Goal: Check status: Check status

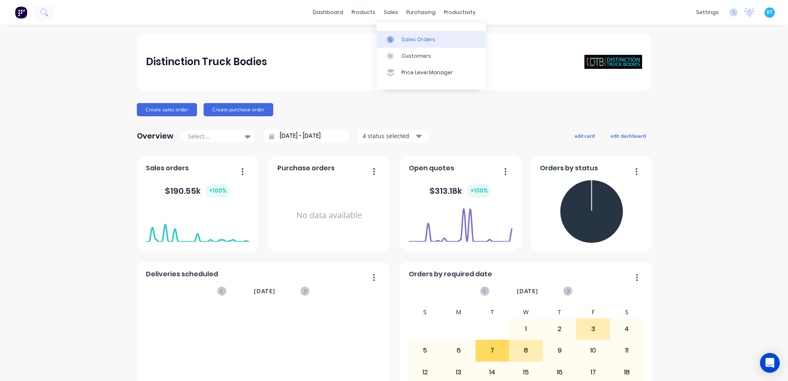
click at [401, 40] on link "Sales Orders" at bounding box center [431, 39] width 109 height 16
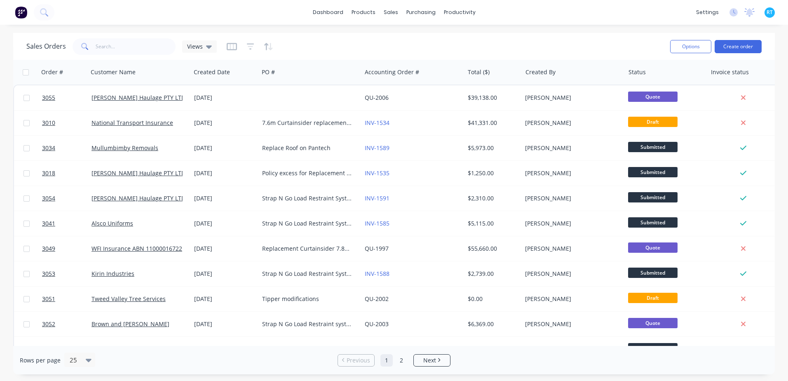
click at [613, 27] on div "dashboard products sales purchasing productivity dashboard products Product Cat…" at bounding box center [394, 190] width 788 height 381
click at [642, 66] on div at bounding box center [665, 72] width 72 height 16
click at [640, 75] on div at bounding box center [665, 72] width 72 height 16
click at [699, 75] on button "button" at bounding box center [694, 72] width 12 height 12
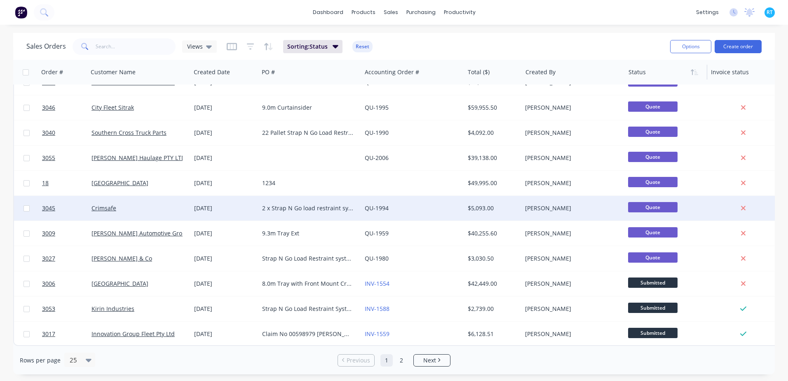
scroll to position [371, 0]
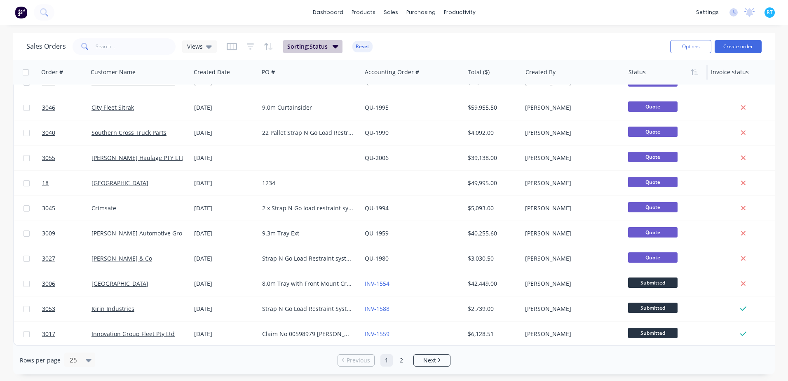
click at [331, 49] on button "Sorting: Status" at bounding box center [312, 46] width 59 height 13
drag, startPoint x: 390, startPoint y: 42, endPoint x: 378, endPoint y: 47, distance: 12.4
click at [388, 45] on div "Sales Orders Views Sorting: Status Reset" at bounding box center [344, 46] width 637 height 20
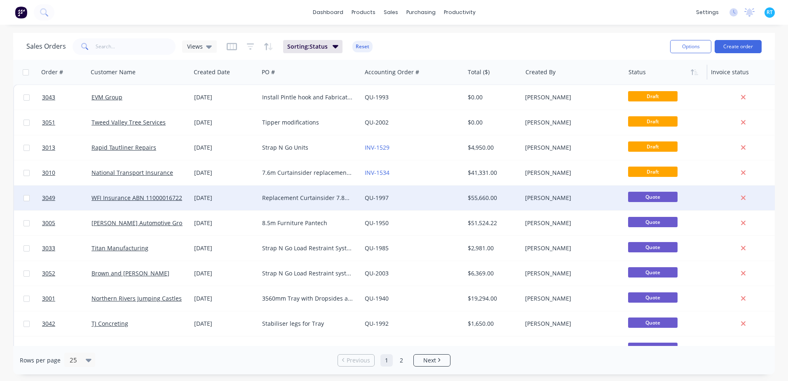
scroll to position [0, 0]
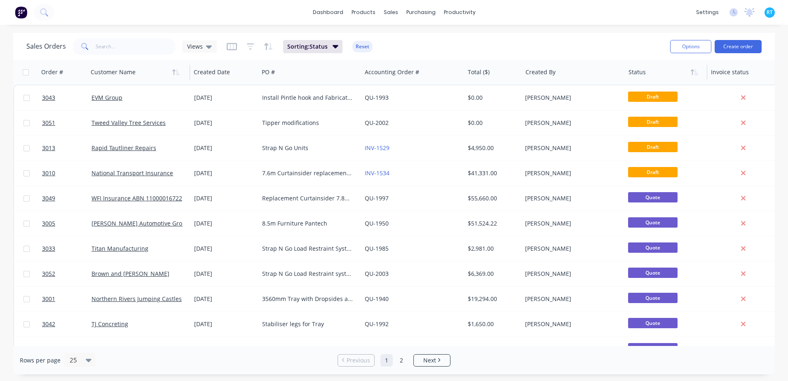
click at [118, 76] on div at bounding box center [137, 72] width 92 height 16
click at [176, 72] on icon "button" at bounding box center [175, 72] width 7 height 7
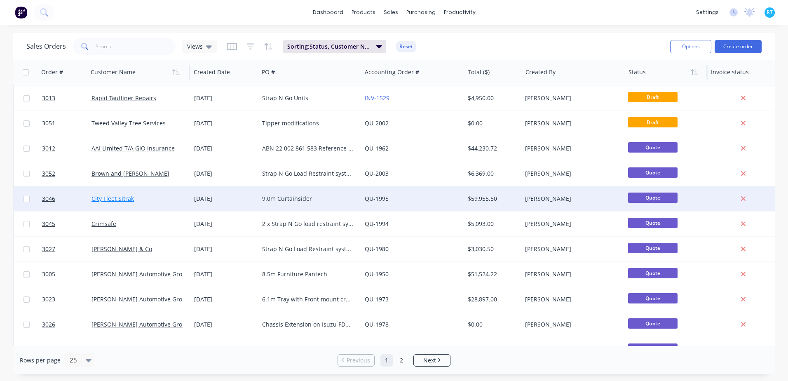
scroll to position [82, 0]
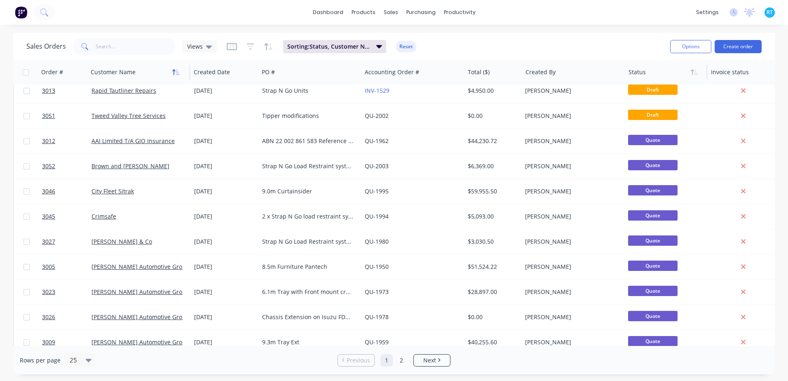
click at [175, 72] on icon "button" at bounding box center [175, 72] width 7 height 7
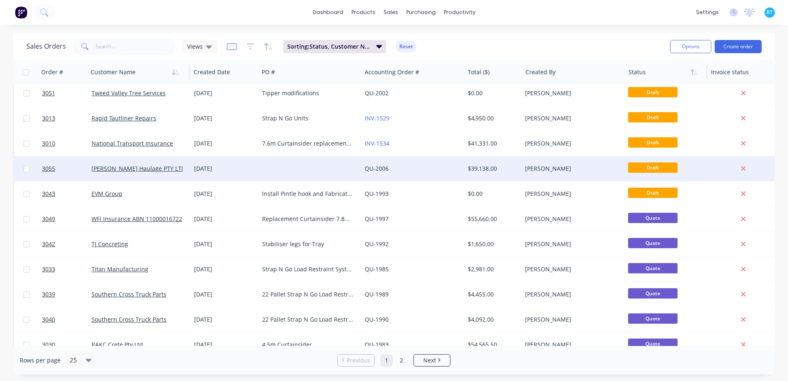
scroll to position [0, 0]
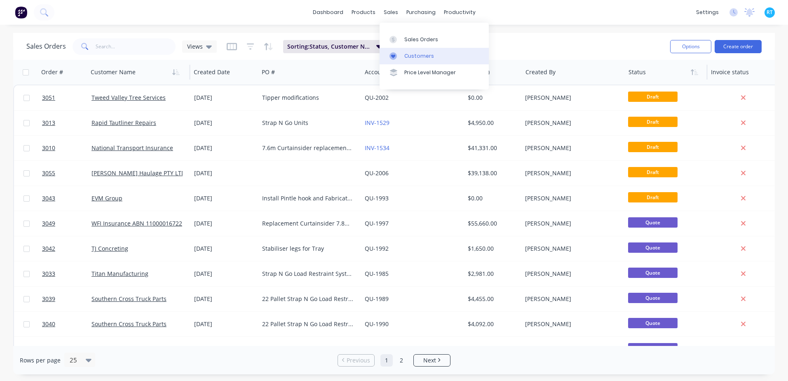
click at [404, 51] on link "Customers" at bounding box center [434, 56] width 109 height 16
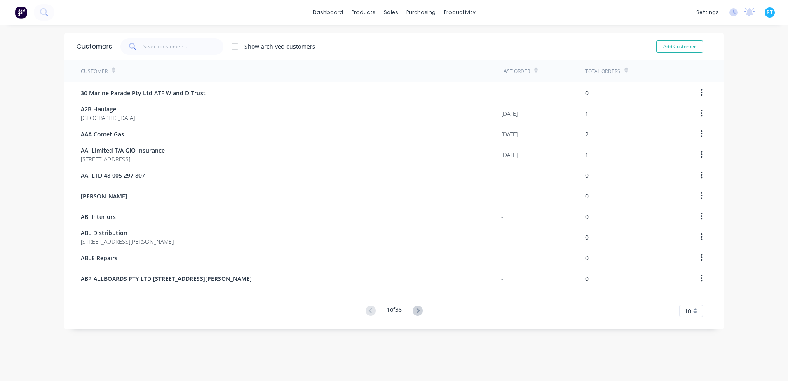
click at [239, 73] on div "Customer" at bounding box center [291, 71] width 420 height 23
click at [190, 50] on input "text" at bounding box center [183, 46] width 80 height 16
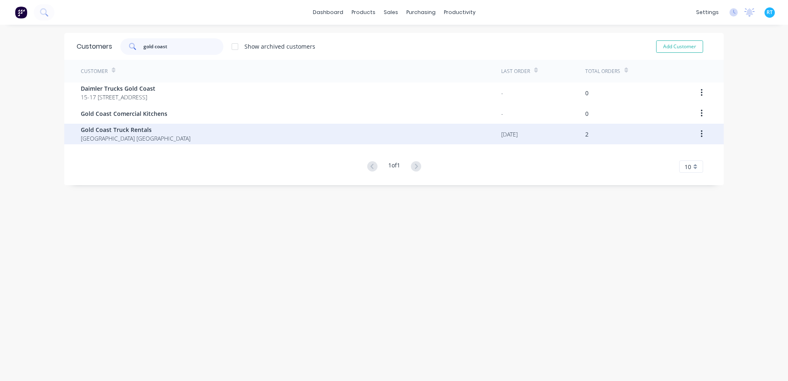
type input "gold coast"
click at [185, 129] on div "Gold Coast Truck Rentals [GEOGRAPHIC_DATA] [GEOGRAPHIC_DATA]" at bounding box center [291, 134] width 420 height 21
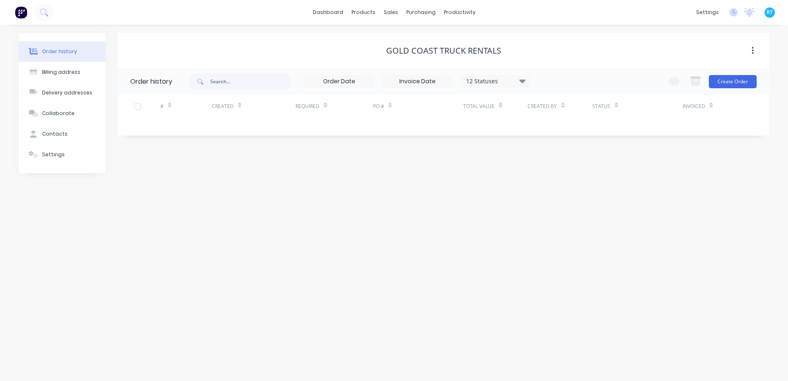
click at [499, 81] on div "12 Statuses" at bounding box center [495, 81] width 69 height 9
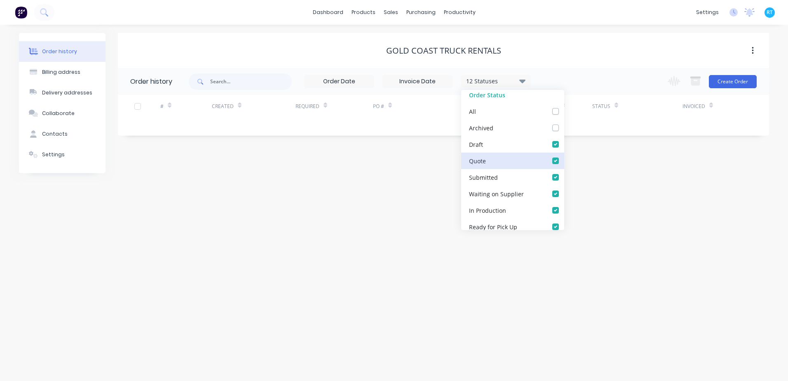
scroll to position [82, 0]
click at [513, 98] on div "All" at bounding box center [512, 98] width 103 height 16
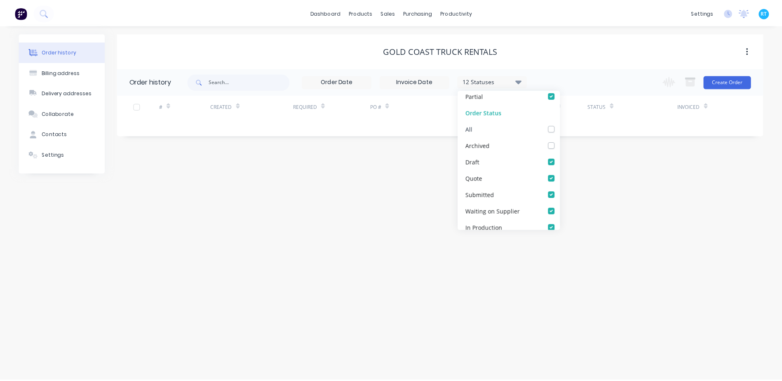
scroll to position [0, 0]
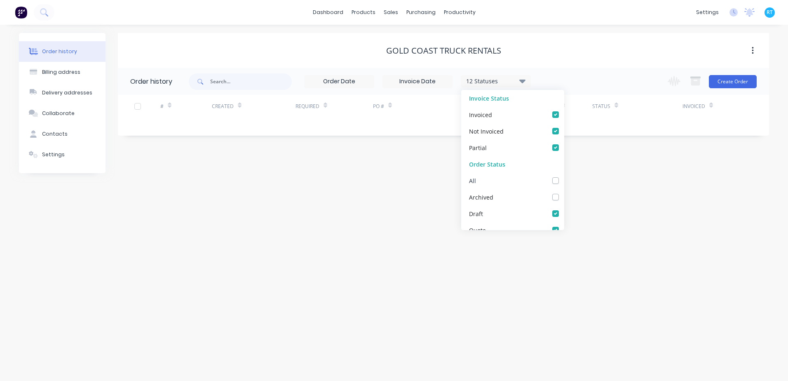
click at [564, 176] on label at bounding box center [564, 176] width 0 height 0
click at [564, 179] on input "checkbox" at bounding box center [567, 180] width 7 height 8
checkbox input "true"
click at [607, 181] on div "Order history Billing address Delivery addresses Collaborate Contacts Settings …" at bounding box center [394, 203] width 788 height 356
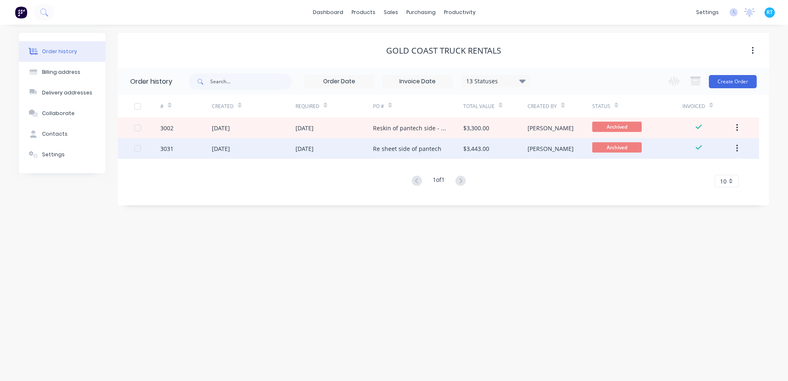
click at [348, 150] on div "[DATE]" at bounding box center [334, 148] width 77 height 21
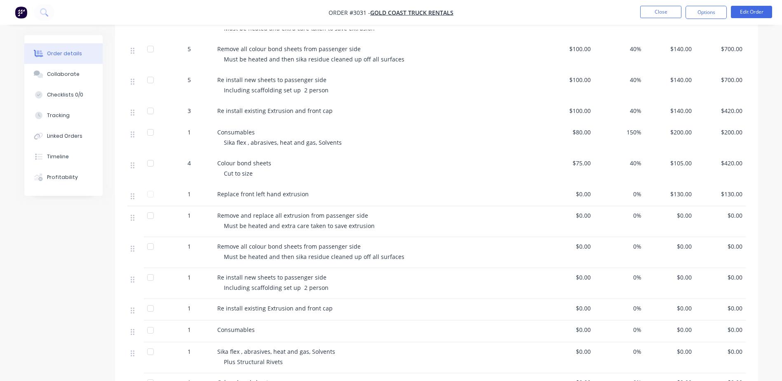
scroll to position [82, 0]
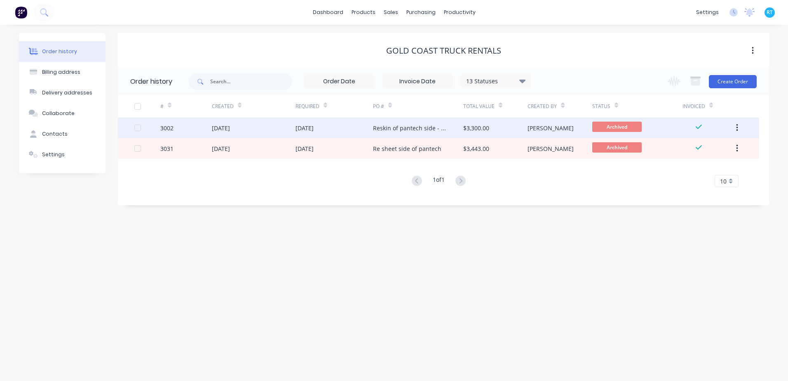
click at [354, 126] on div "[DATE]" at bounding box center [334, 127] width 77 height 21
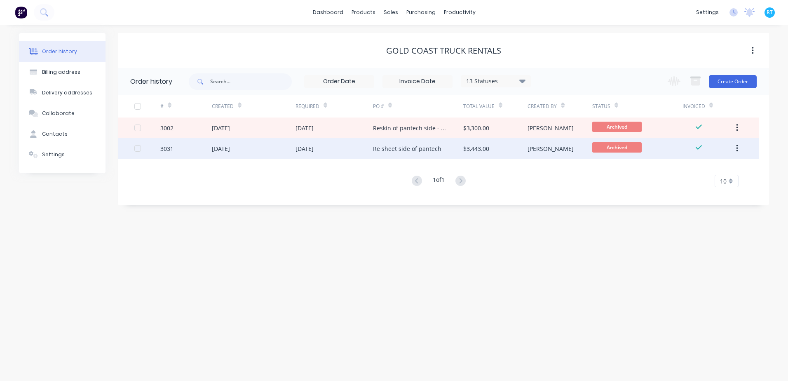
click at [293, 145] on div "[DATE]" at bounding box center [254, 148] width 84 height 21
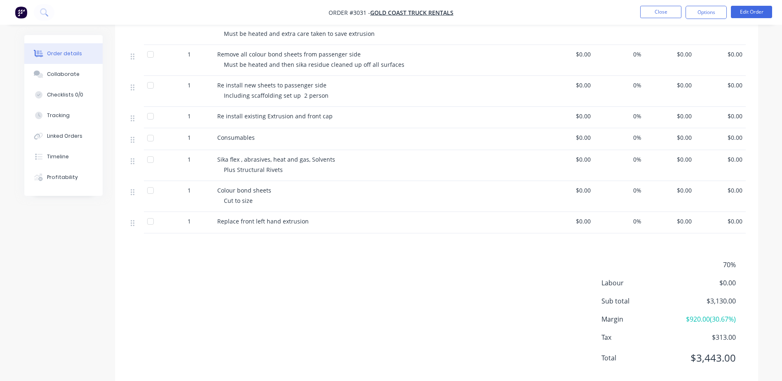
scroll to position [495, 0]
click at [453, 272] on div "70% Labour $0.00 Sub total $3,130.00 Margin $920.00 ( 30.67 %) Tax $313.00 Tota…" at bounding box center [436, 315] width 618 height 114
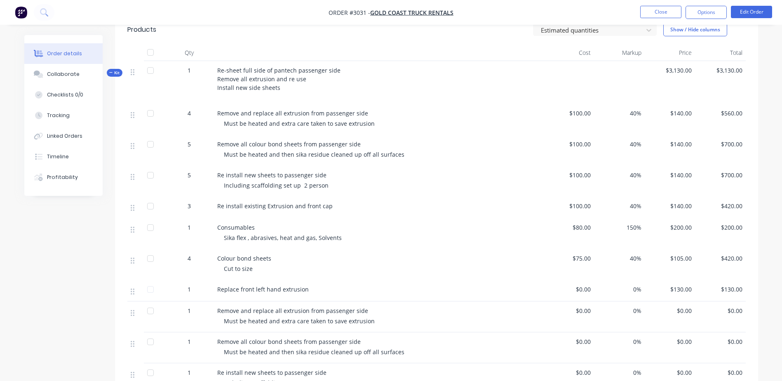
scroll to position [124, 0]
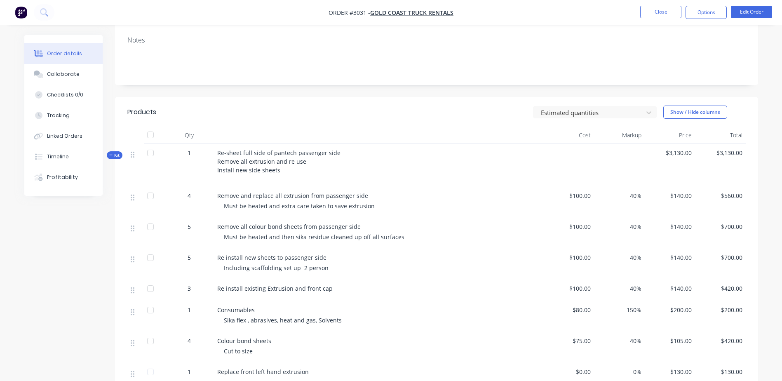
click at [152, 133] on div at bounding box center [150, 135] width 16 height 16
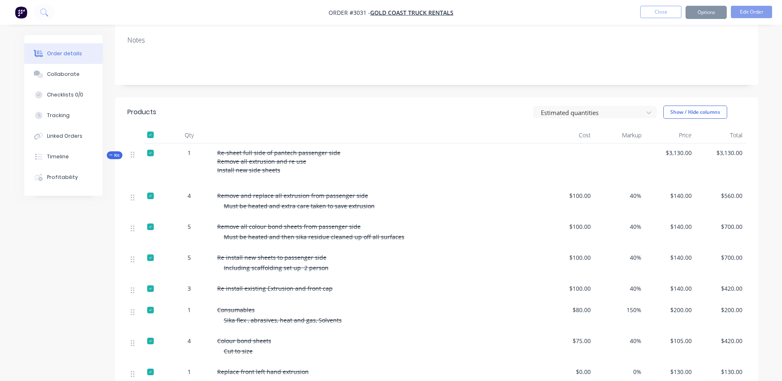
click at [150, 134] on div at bounding box center [150, 135] width 16 height 16
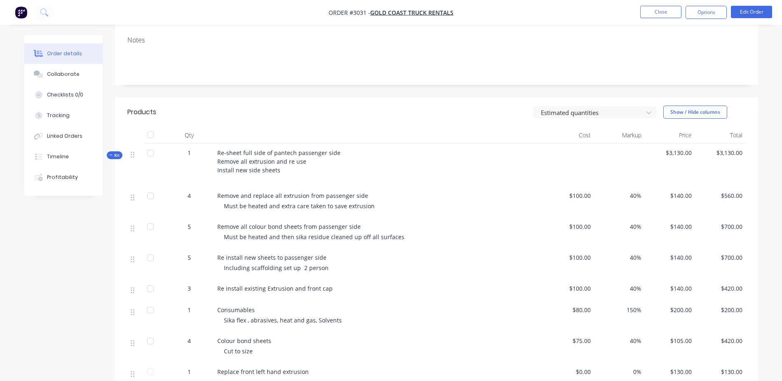
click at [153, 134] on div at bounding box center [150, 135] width 16 height 16
click at [151, 134] on div at bounding box center [150, 135] width 16 height 16
click at [348, 133] on div at bounding box center [379, 135] width 330 height 16
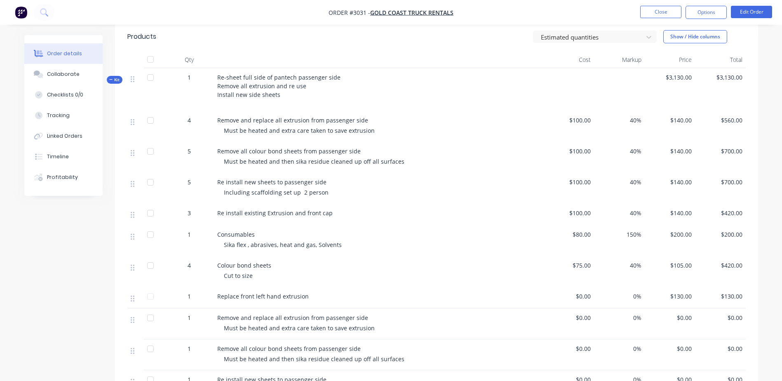
scroll to position [206, 0]
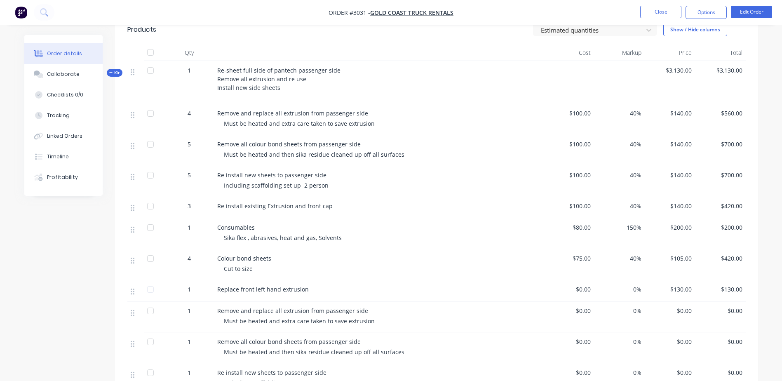
click at [442, 221] on div "Consumables Sika flex , abrasives, heat and gas, Solvents" at bounding box center [379, 233] width 330 height 31
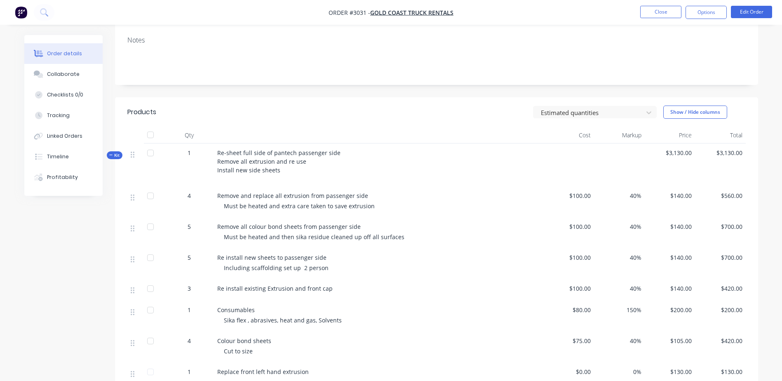
scroll to position [0, 0]
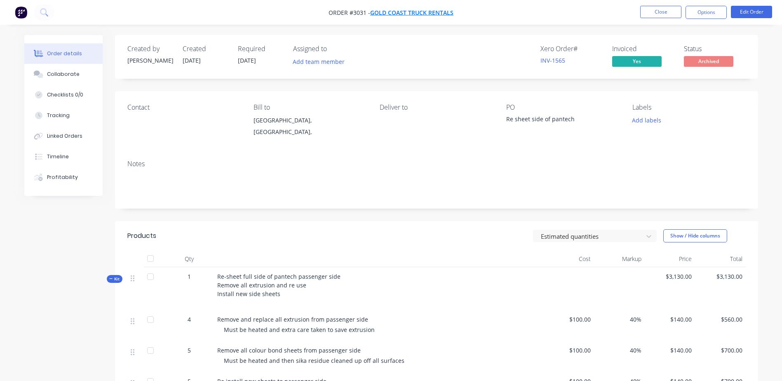
click at [398, 14] on span "Gold Coast Truck Rentals" at bounding box center [411, 13] width 83 height 8
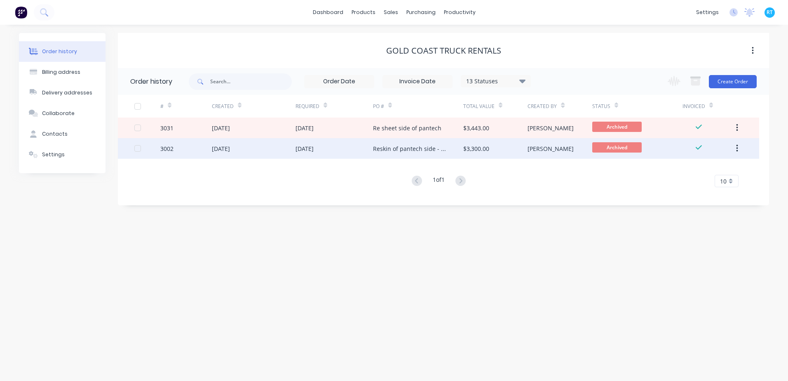
click at [253, 153] on div "[DATE]" at bounding box center [254, 148] width 84 height 21
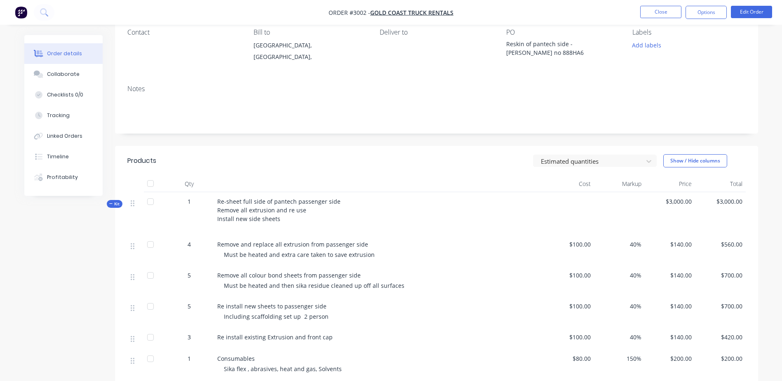
scroll to position [41, 0]
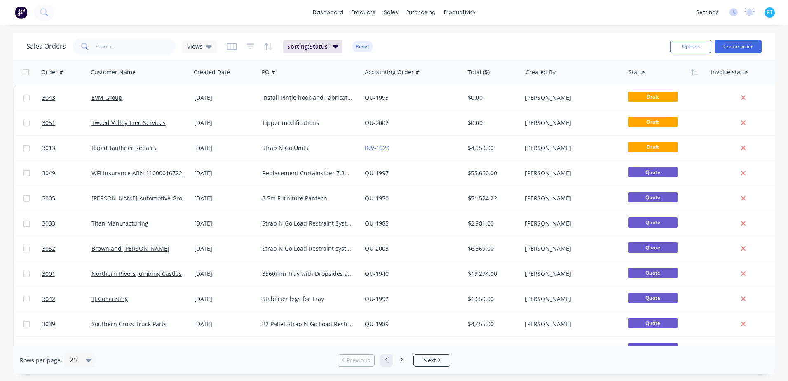
click at [153, 36] on div "Sales Orders Views Sorting: Status Reset Options Create order" at bounding box center [394, 46] width 762 height 27
click at [144, 49] on input "text" at bounding box center [136, 46] width 80 height 16
type input "gold coast"
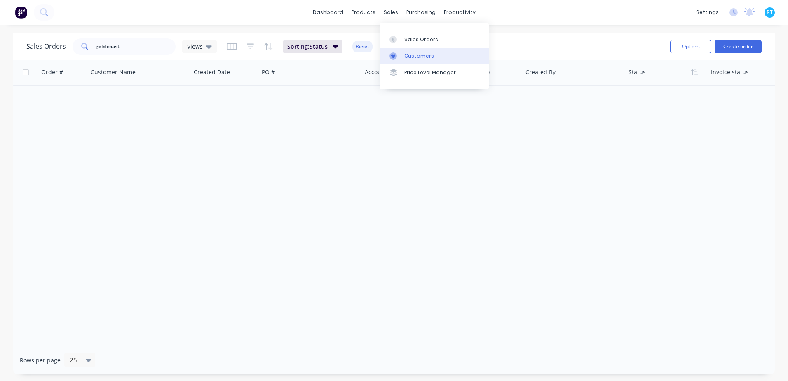
click at [413, 58] on div "Customers" at bounding box center [419, 55] width 30 height 7
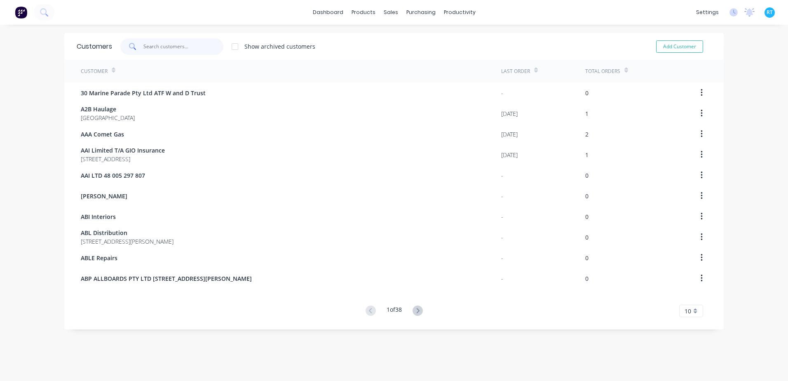
click at [183, 50] on input "text" at bounding box center [183, 46] width 80 height 16
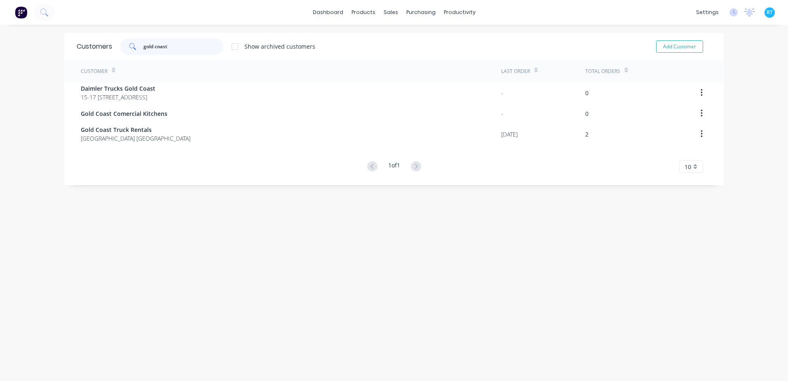
type input "gold coast"
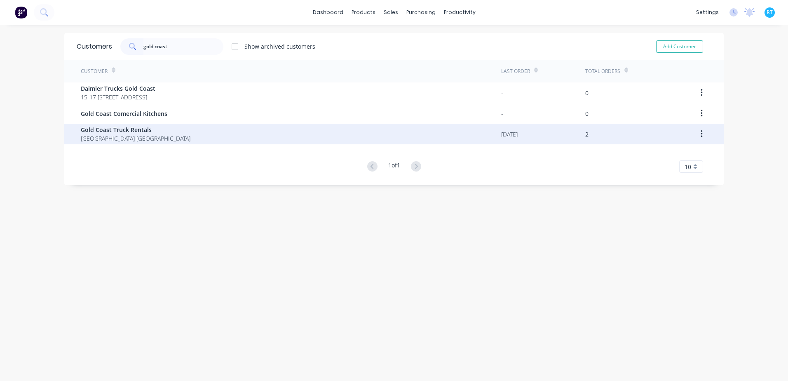
click at [166, 129] on div "Gold Coast Truck Rentals [GEOGRAPHIC_DATA] [GEOGRAPHIC_DATA]" at bounding box center [291, 134] width 420 height 21
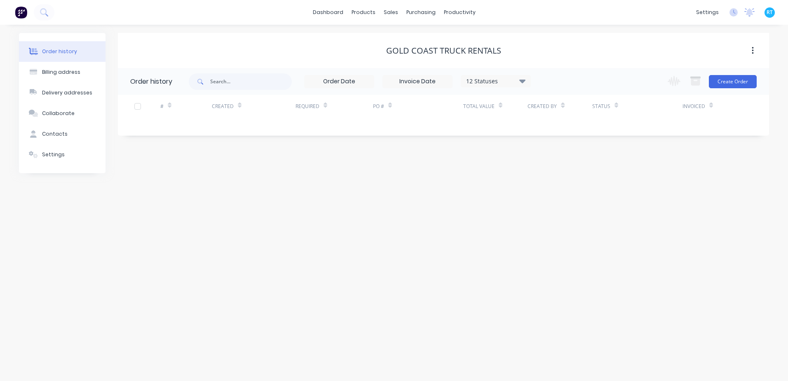
drag, startPoint x: 441, startPoint y: 56, endPoint x: 442, endPoint y: 52, distance: 4.1
click at [517, 78] on div "12 Statuses" at bounding box center [495, 81] width 69 height 9
click at [546, 180] on div "All" at bounding box center [512, 180] width 103 height 16
click at [564, 176] on label at bounding box center [564, 176] width 0 height 0
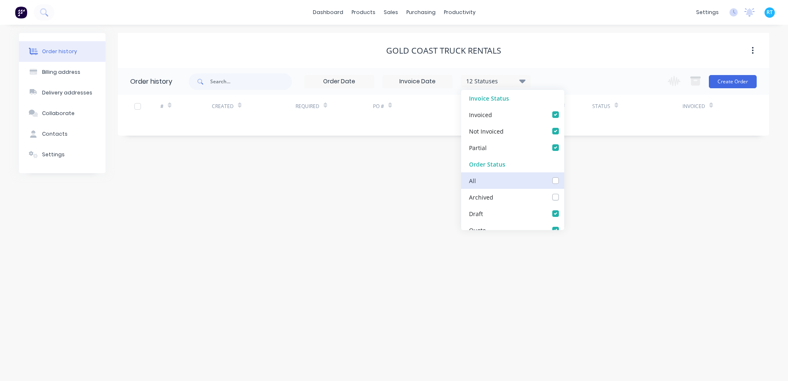
click at [564, 182] on input "checkbox" at bounding box center [567, 180] width 7 height 8
checkbox input "true"
click at [652, 199] on div "Order history Billing address Delivery addresses Collaborate Contacts Settings …" at bounding box center [394, 203] width 788 height 356
